Goal: Task Accomplishment & Management: Complete application form

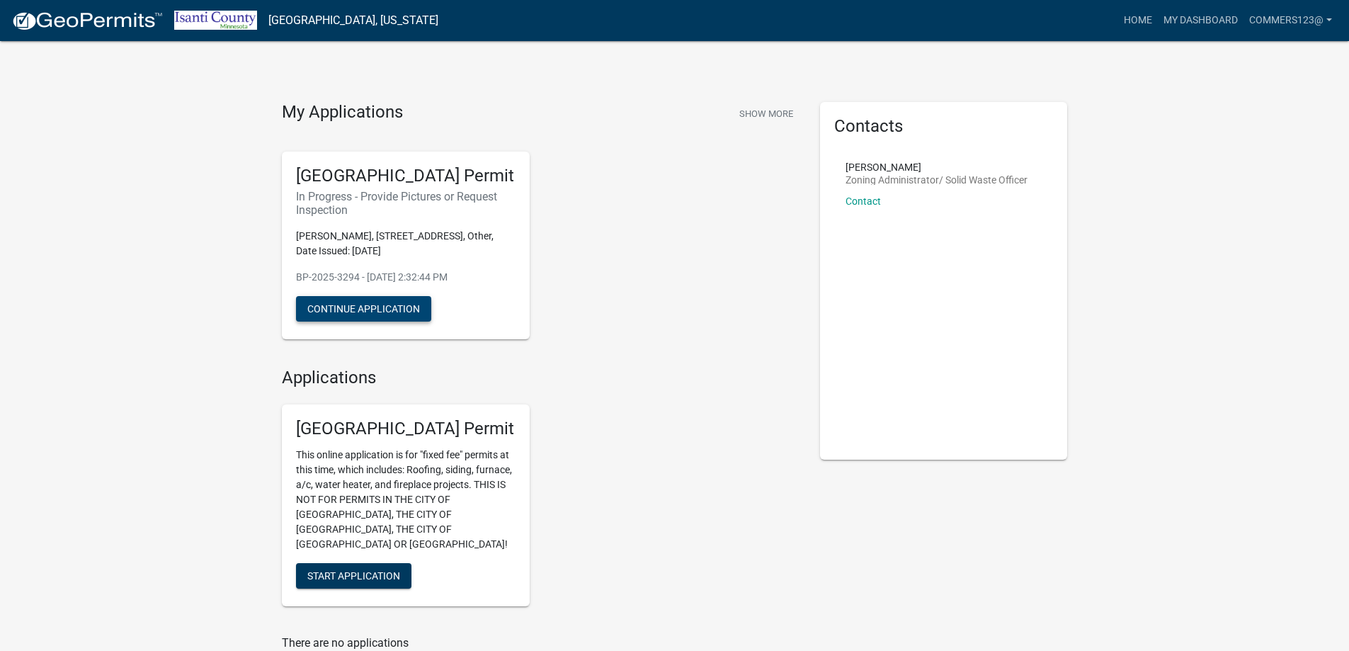
click at [385, 307] on button "Continue Application" at bounding box center [363, 308] width 135 height 25
click at [1183, 18] on link "My Dashboard" at bounding box center [1201, 20] width 86 height 27
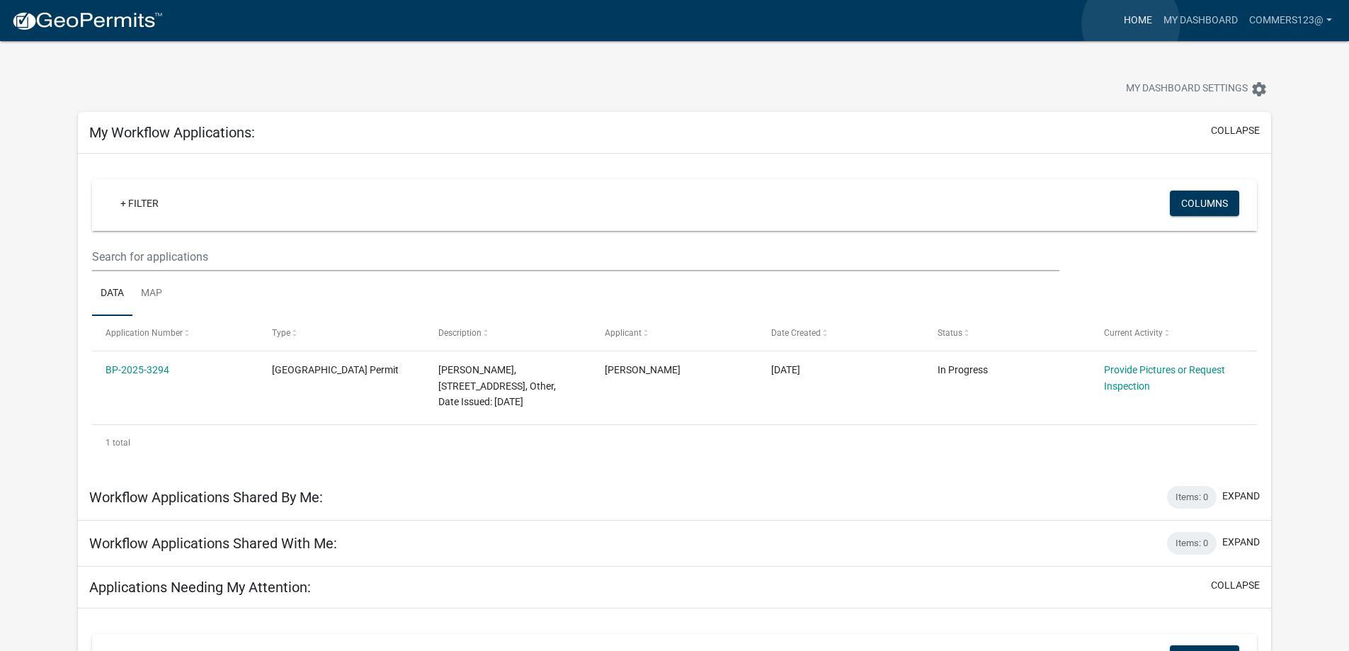
click at [1131, 24] on link "Home" at bounding box center [1138, 20] width 40 height 27
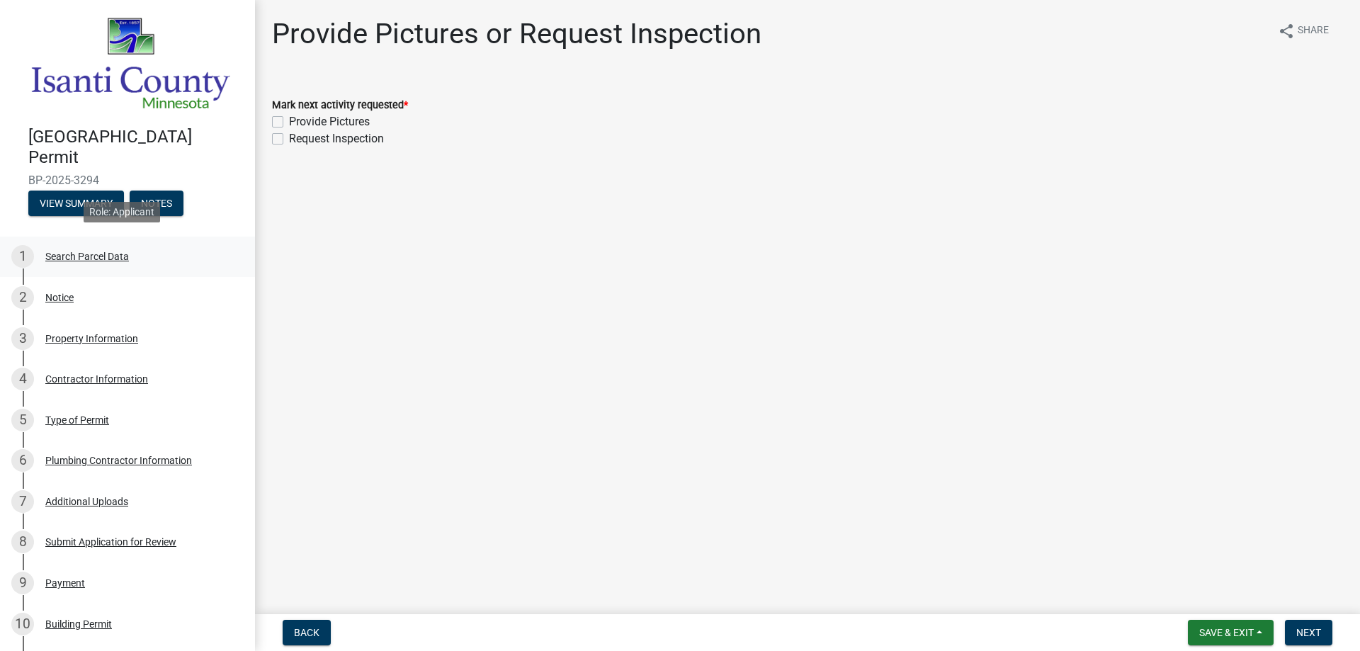
click at [108, 254] on div "Search Parcel Data" at bounding box center [87, 256] width 84 height 10
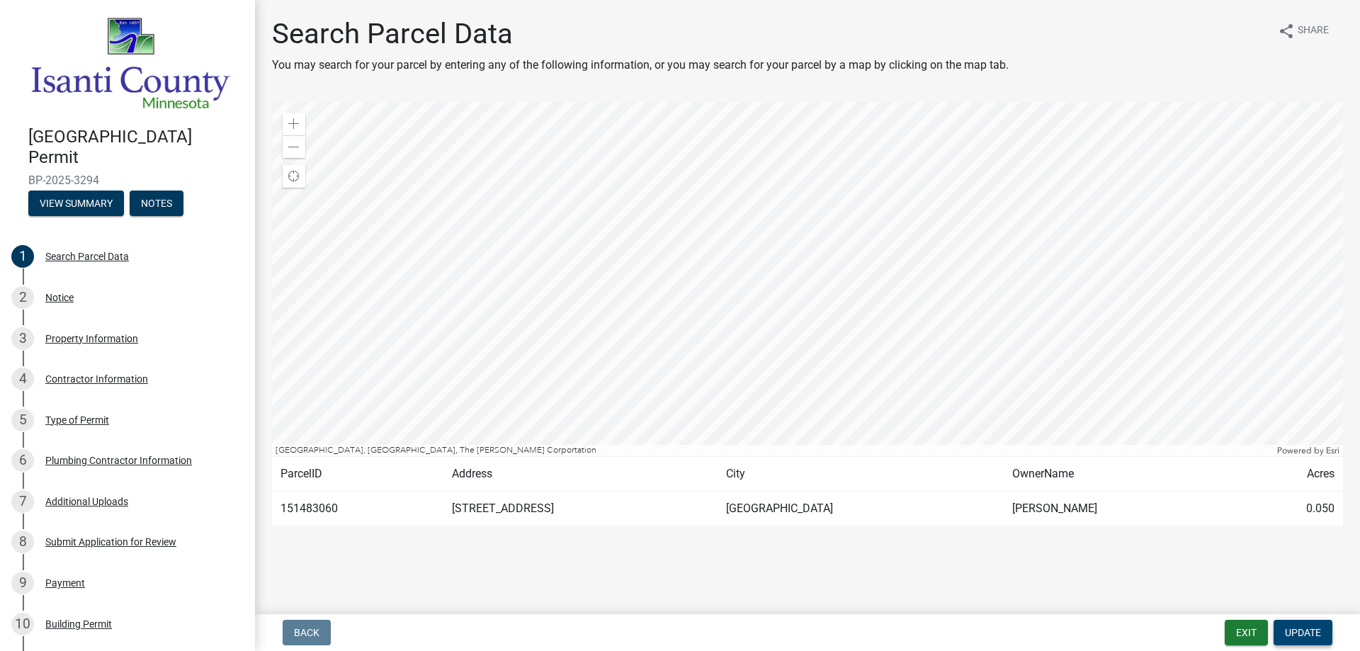
click at [1299, 624] on button "Update" at bounding box center [1302, 632] width 59 height 25
